Goal: Task Accomplishment & Management: Complete application form

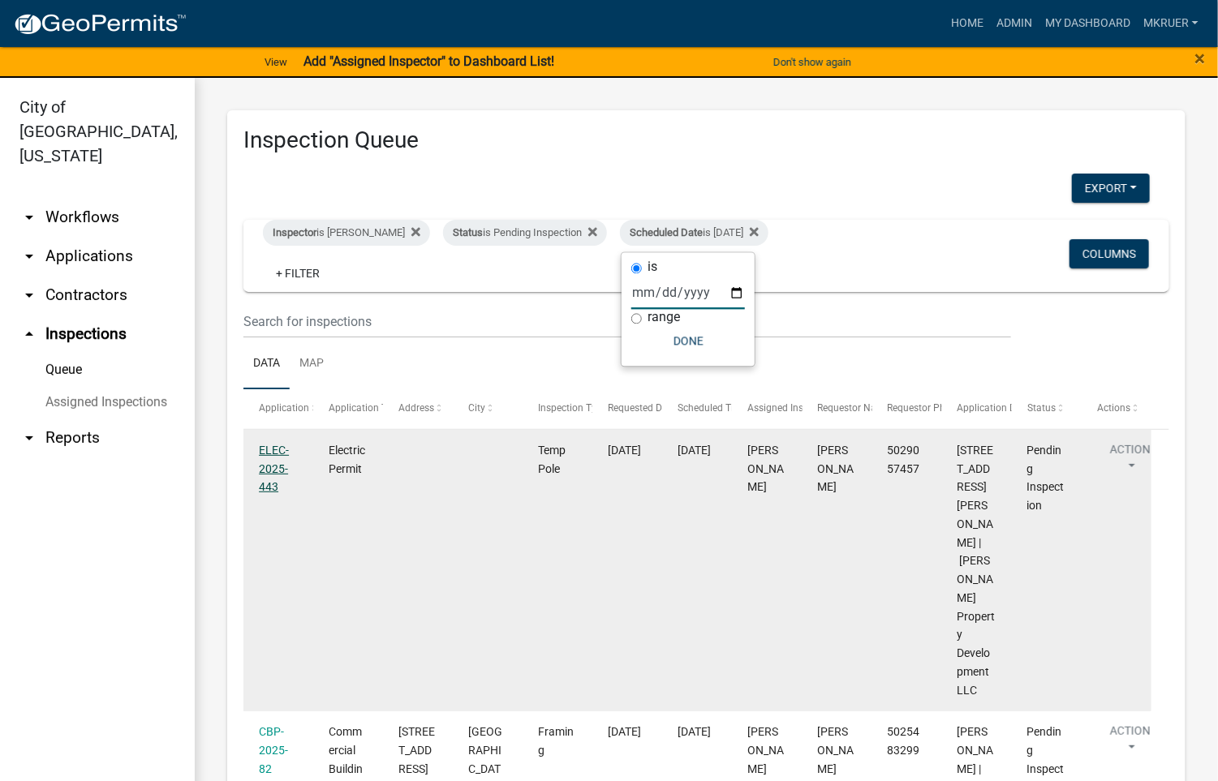
click at [275, 449] on link "ELEC-2025-443" at bounding box center [274, 469] width 30 height 50
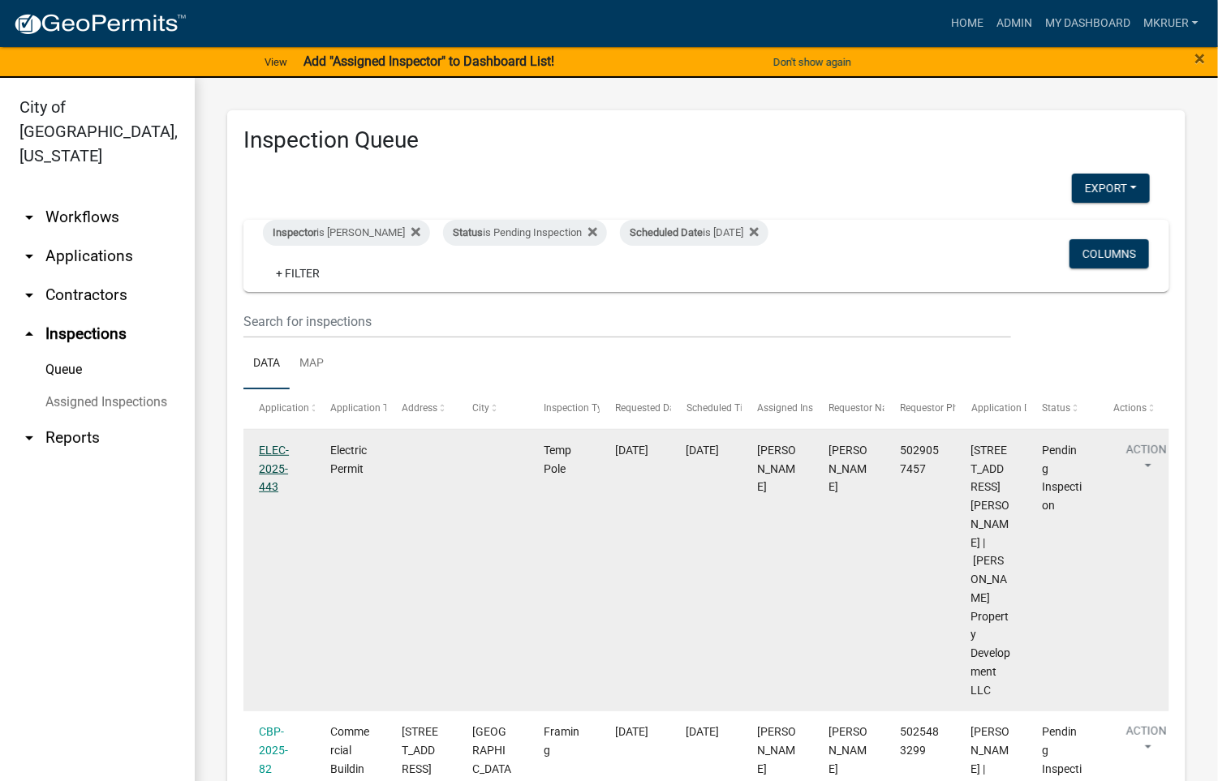
click at [265, 453] on link "ELEC-2025-443" at bounding box center [274, 469] width 30 height 50
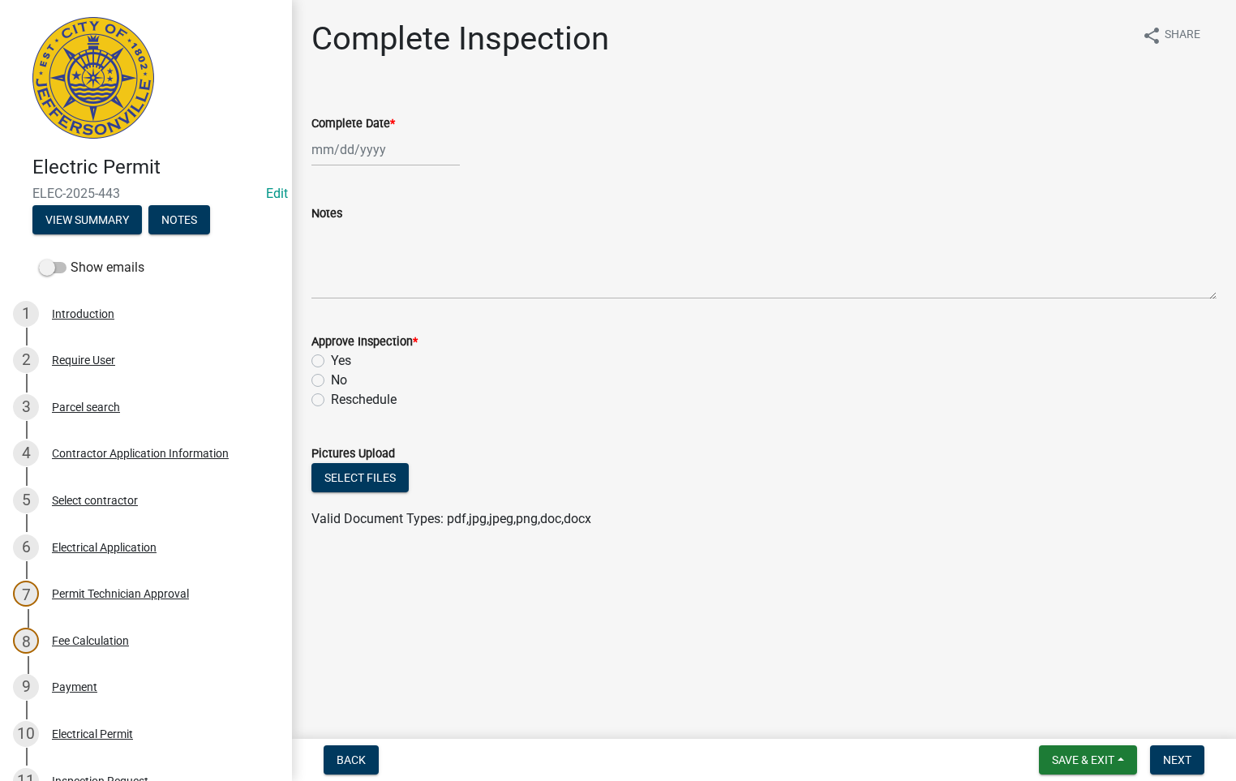
select select "8"
select select "2025"
click at [363, 156] on div "[PERSON_NAME] Feb Mar Apr [PERSON_NAME][DATE] Oct Nov [DATE] 1526 1527 1528 152…" at bounding box center [386, 149] width 148 height 33
click at [409, 285] on div "14" at bounding box center [406, 288] width 26 height 26
type input "[DATE]"
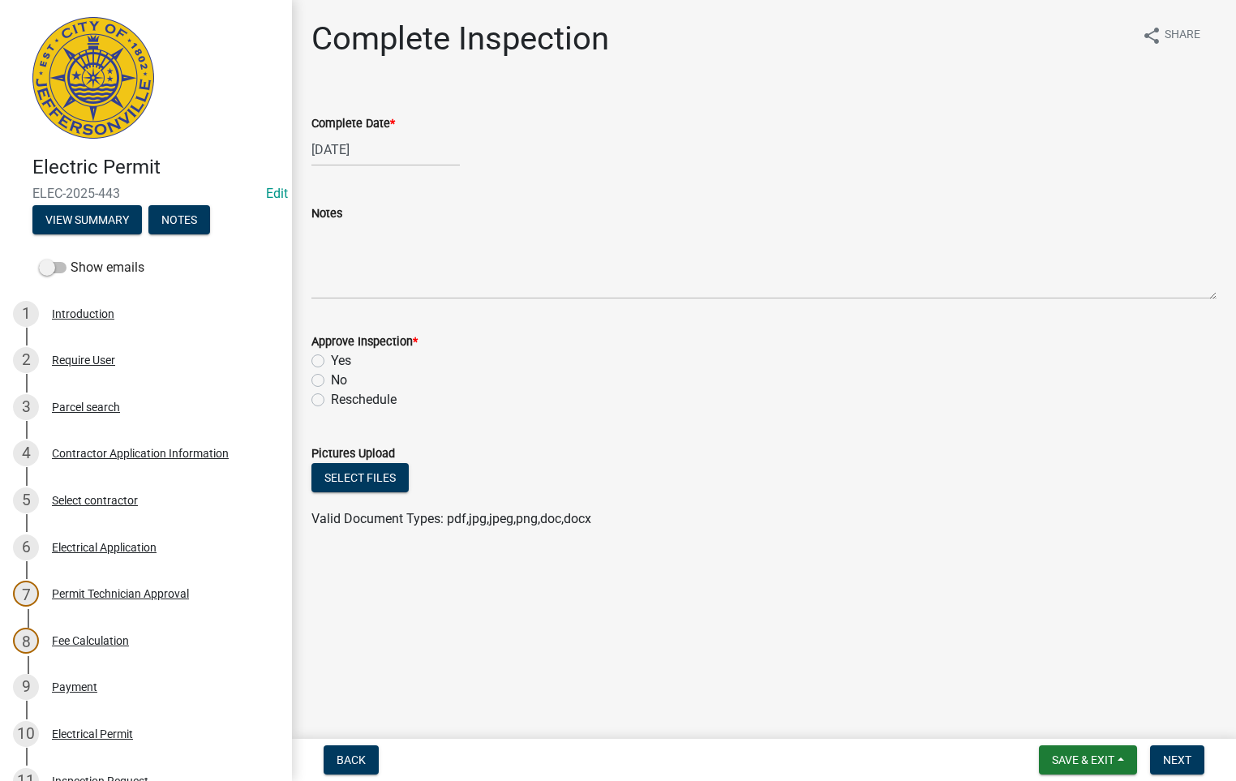
click at [331, 363] on label "Yes" at bounding box center [341, 360] width 20 height 19
click at [331, 362] on input "Yes" at bounding box center [336, 356] width 11 height 11
radio input "true"
click at [1181, 758] on span "Next" at bounding box center [1177, 760] width 28 height 13
